Goal: Information Seeking & Learning: Learn about a topic

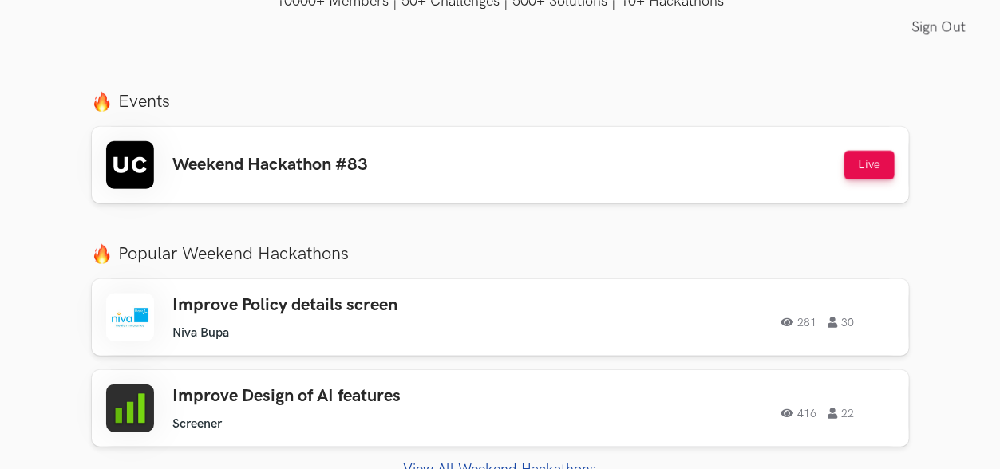
scroll to position [559, 0]
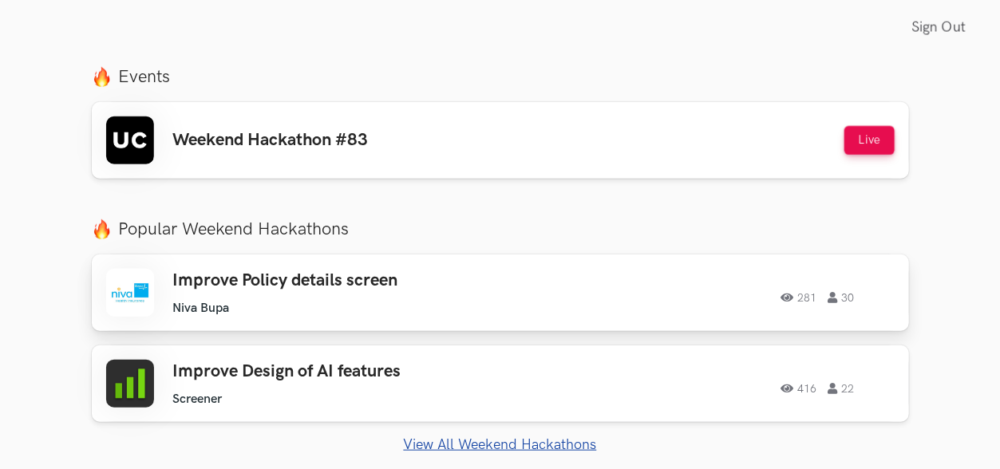
click at [307, 274] on h3 "Improve Policy details screen" at bounding box center [348, 281] width 351 height 21
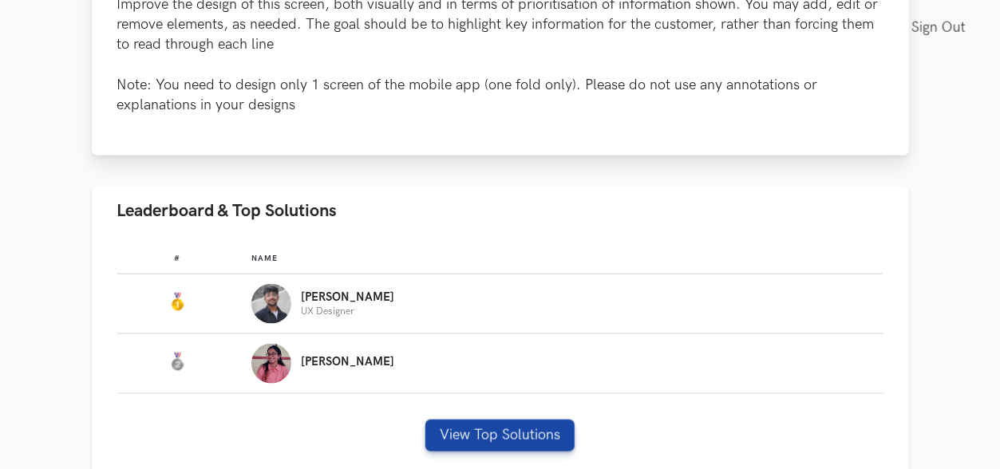
scroll to position [958, 0]
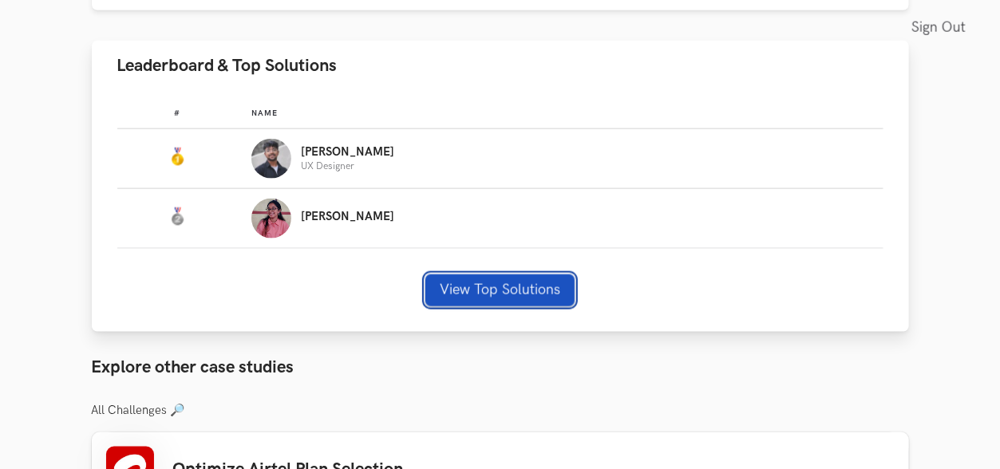
click at [485, 275] on button "View Top Solutions" at bounding box center [499, 291] width 149 height 32
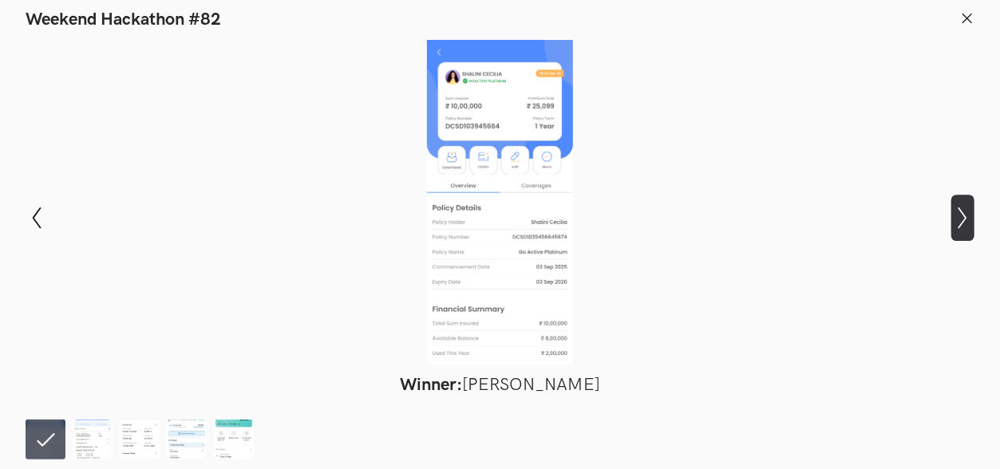
click at [961, 216] on icon "Show next slide" at bounding box center [962, 218] width 23 height 23
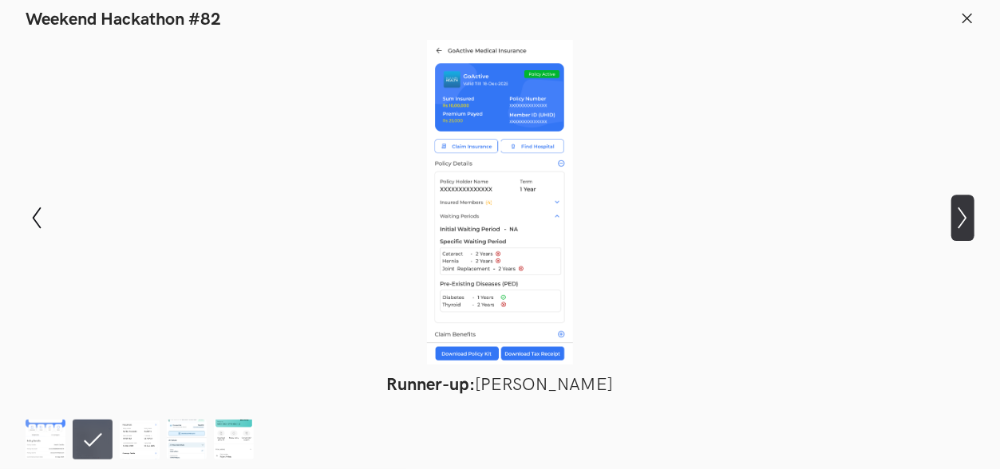
click at [961, 216] on icon "Show next slide" at bounding box center [962, 218] width 23 height 23
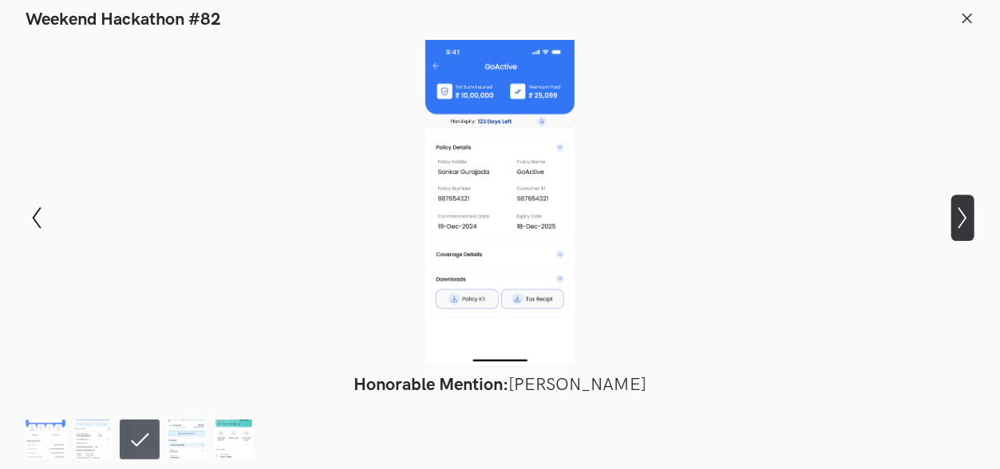
click at [959, 215] on icon "Show next slide" at bounding box center [962, 218] width 23 height 23
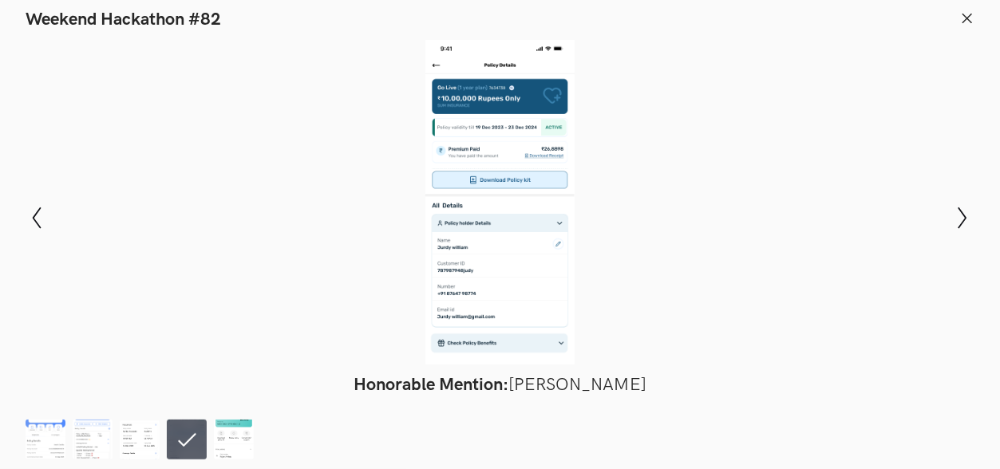
scroll to position [1038, 0]
click at [967, 15] on icon at bounding box center [967, 18] width 14 height 14
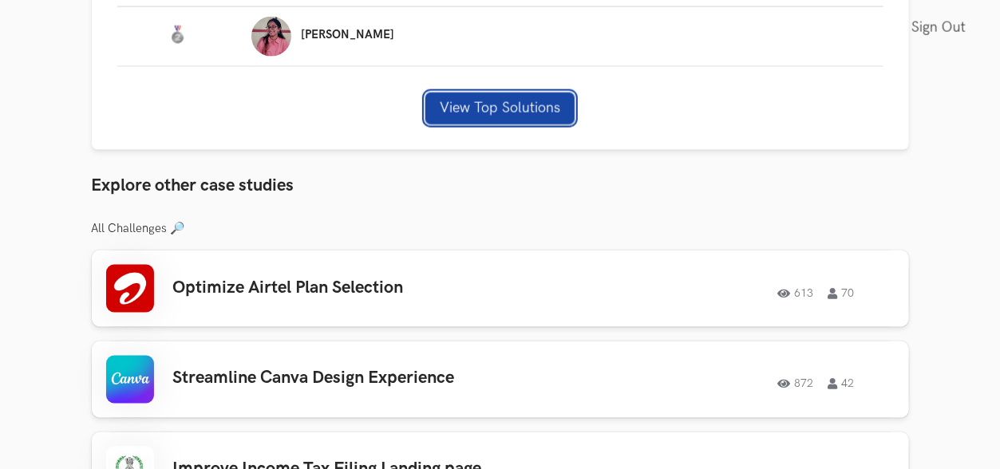
scroll to position [1197, 0]
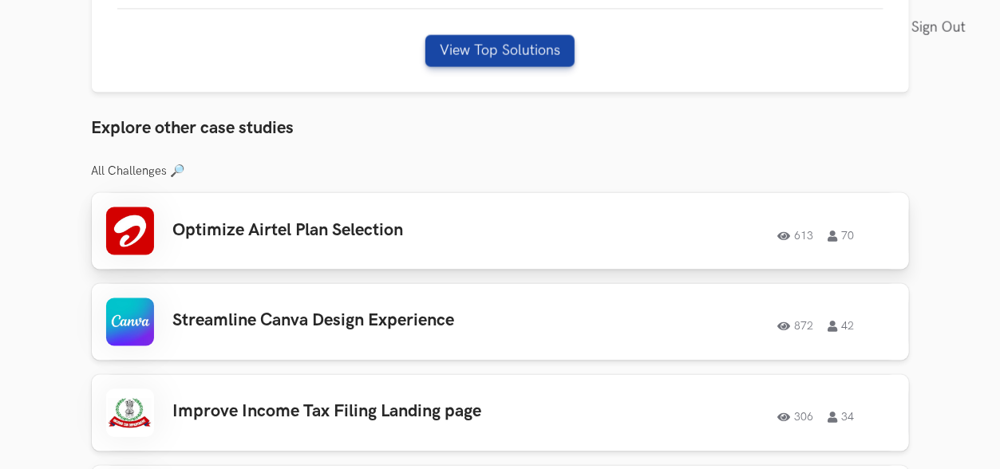
click at [323, 220] on h3 "Optimize Airtel Plan Selection" at bounding box center [348, 230] width 351 height 21
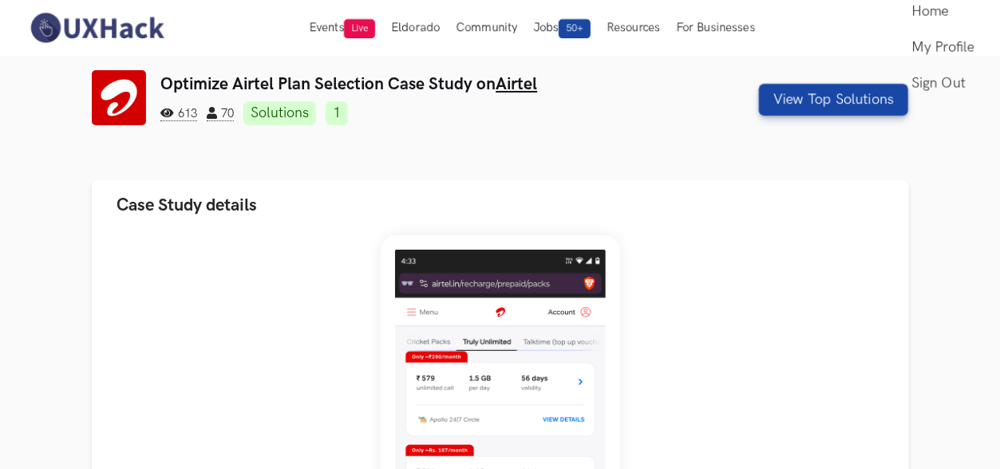
click at [38, 31] on img at bounding box center [97, 28] width 142 height 34
